Goal: Transaction & Acquisition: Purchase product/service

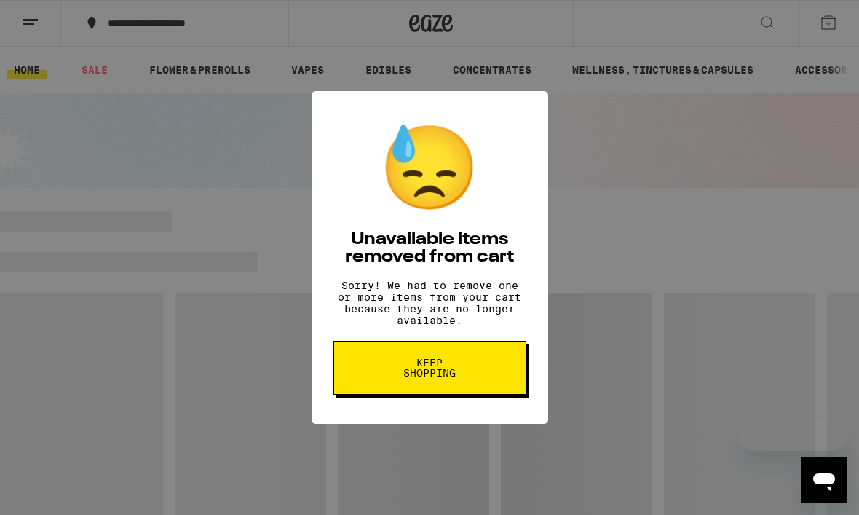
click at [430, 373] on span "Keep Shopping" at bounding box center [429, 367] width 75 height 20
